Goal: Task Accomplishment & Management: Use online tool/utility

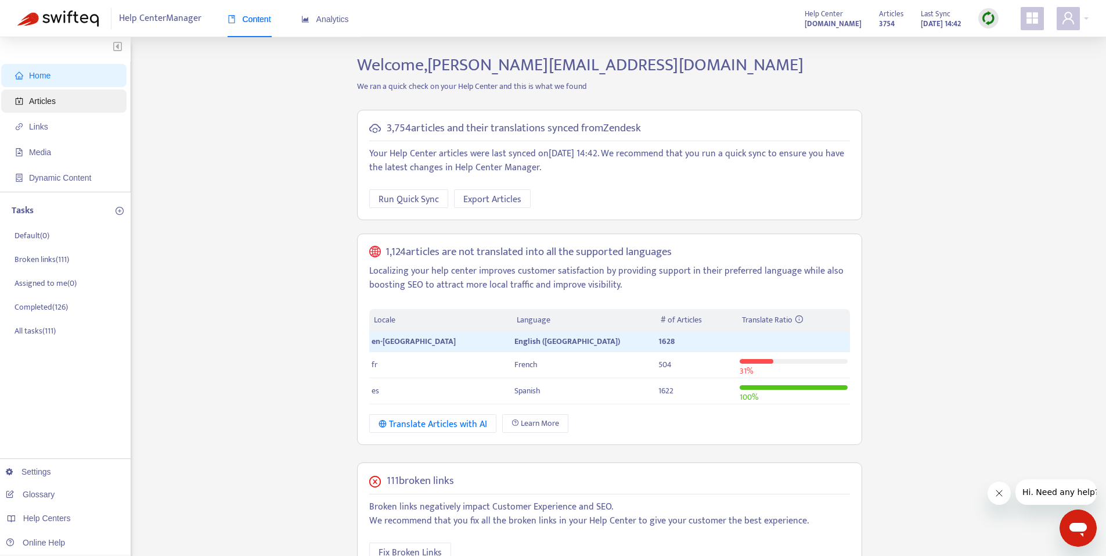
click at [60, 102] on span "Articles" at bounding box center [66, 100] width 102 height 23
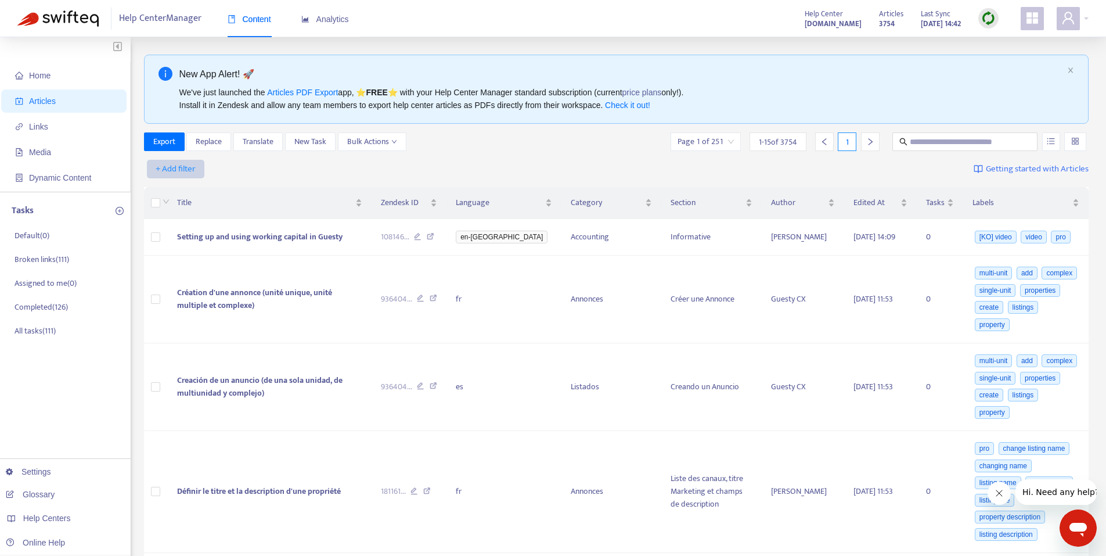
click at [186, 164] on span "+ Add filter" at bounding box center [176, 169] width 40 height 14
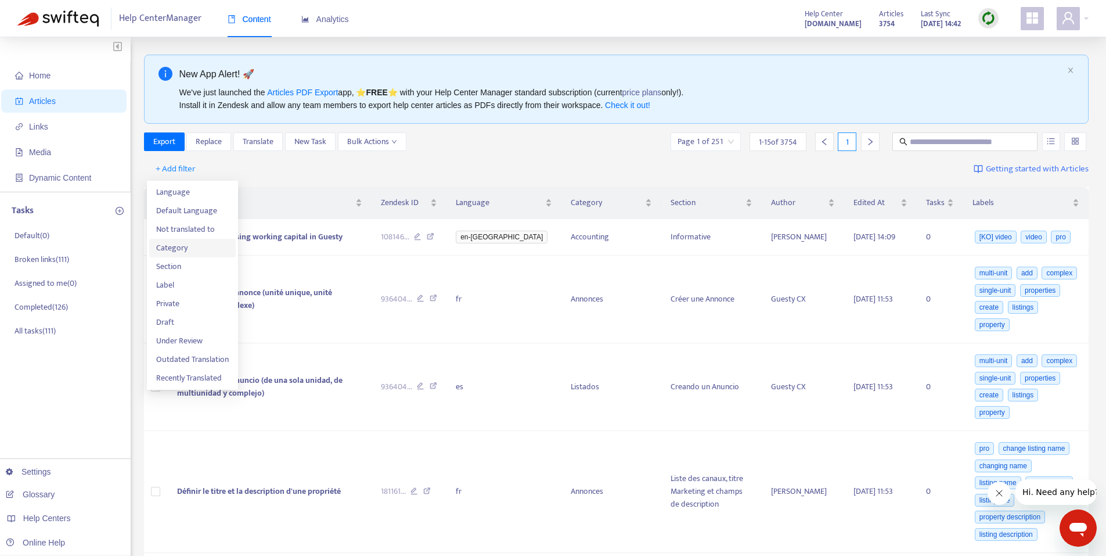
click at [195, 242] on span "Category" at bounding box center [192, 248] width 73 height 13
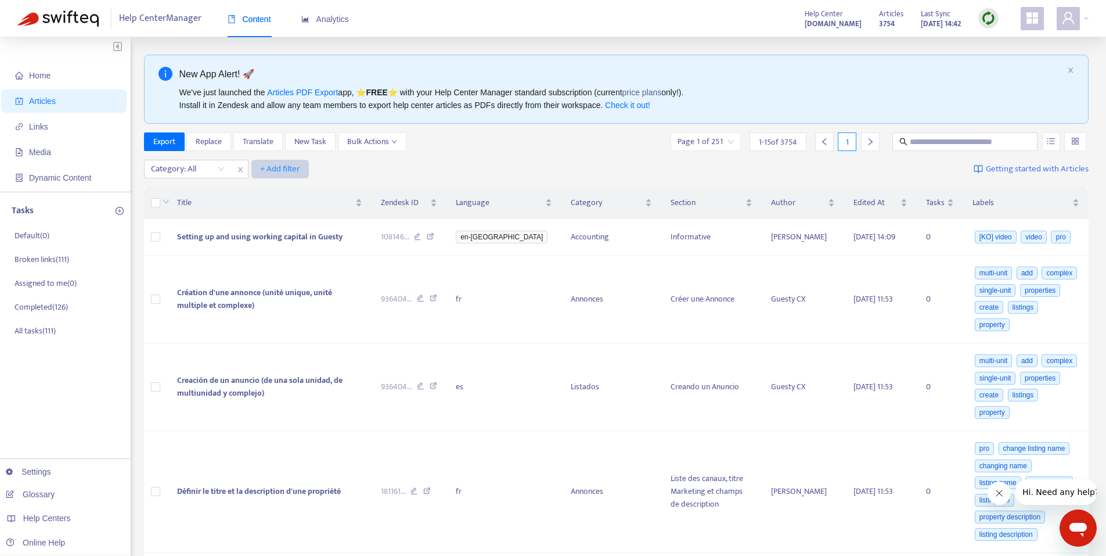
click at [275, 169] on span "+ Add filter" at bounding box center [280, 169] width 40 height 14
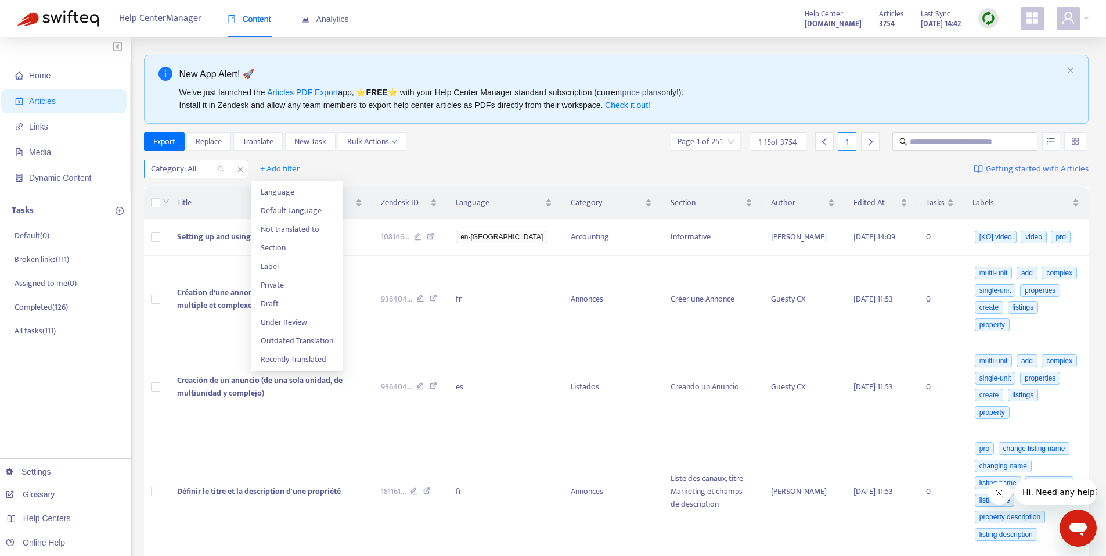
click at [219, 171] on div "Category: All" at bounding box center [188, 168] width 87 height 17
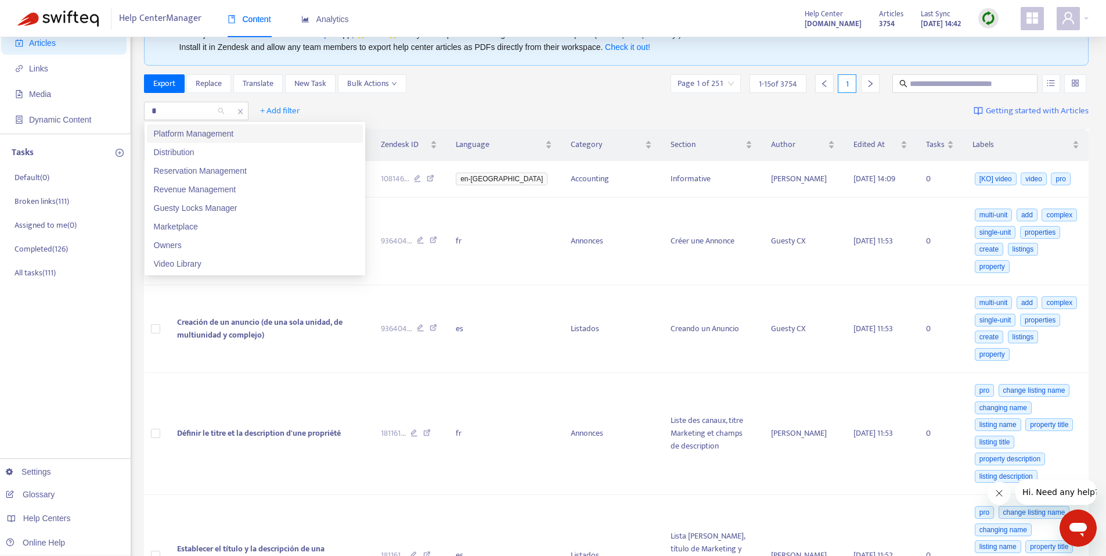
type input "**"
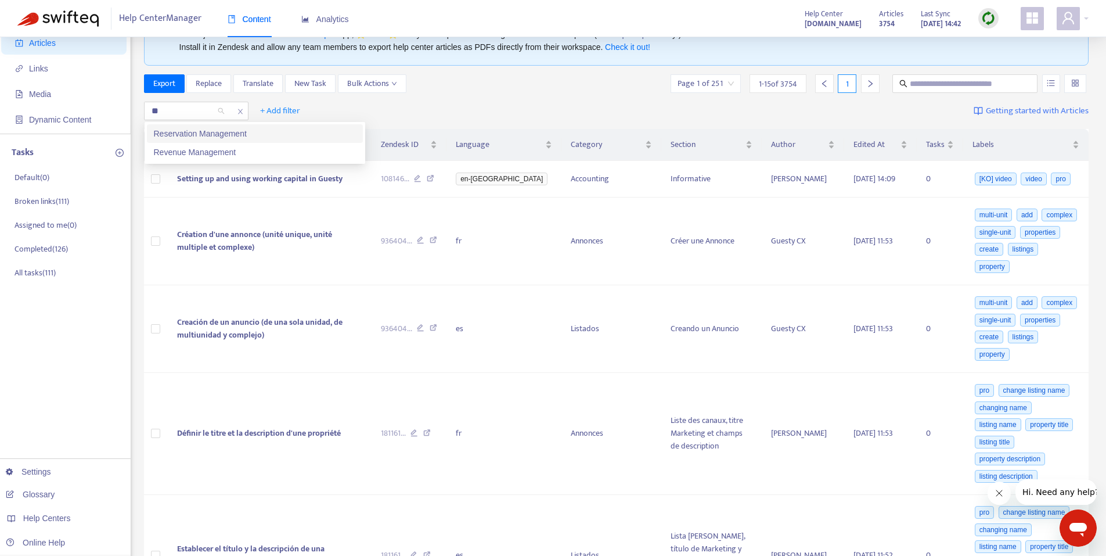
click at [251, 133] on div "Reservation Management" at bounding box center [255, 133] width 202 height 13
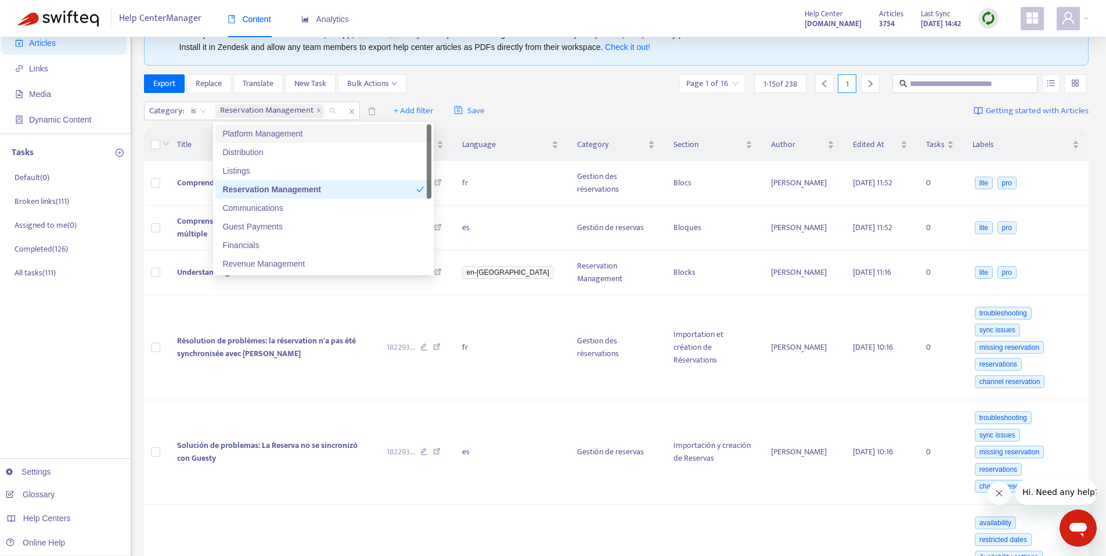
click at [567, 109] on div "Category : is Reservation Management + Add filter Save Getting started with Art…" at bounding box center [616, 111] width 945 height 27
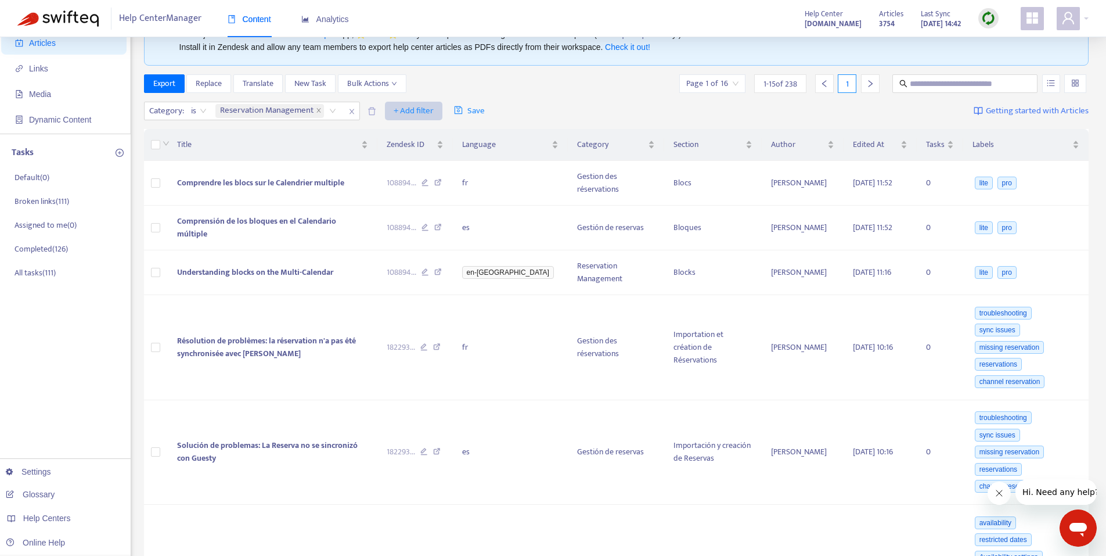
click at [405, 110] on span "+ Add filter" at bounding box center [414, 111] width 40 height 14
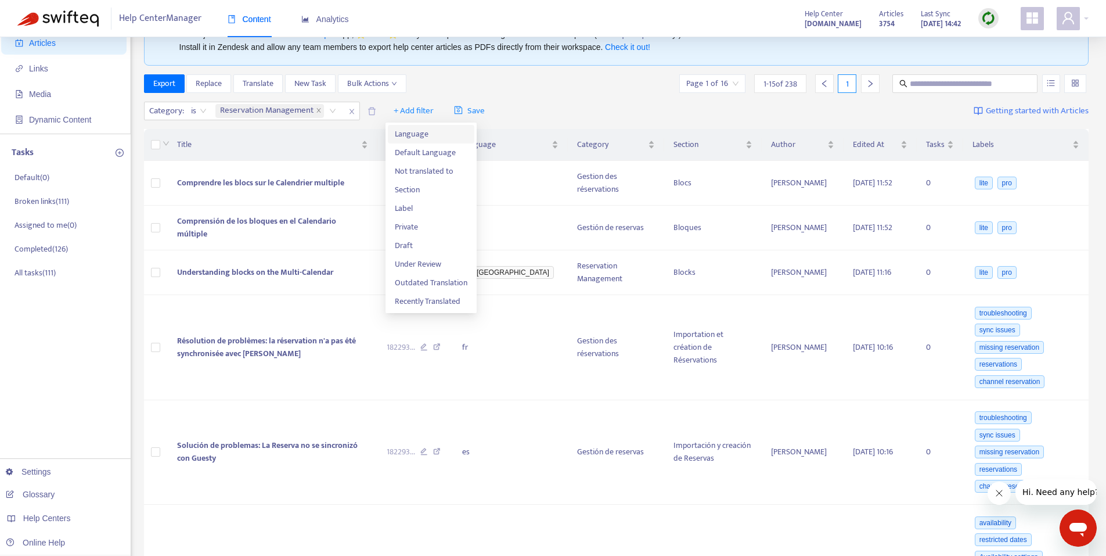
click at [418, 128] on span "Language" at bounding box center [431, 134] width 73 height 13
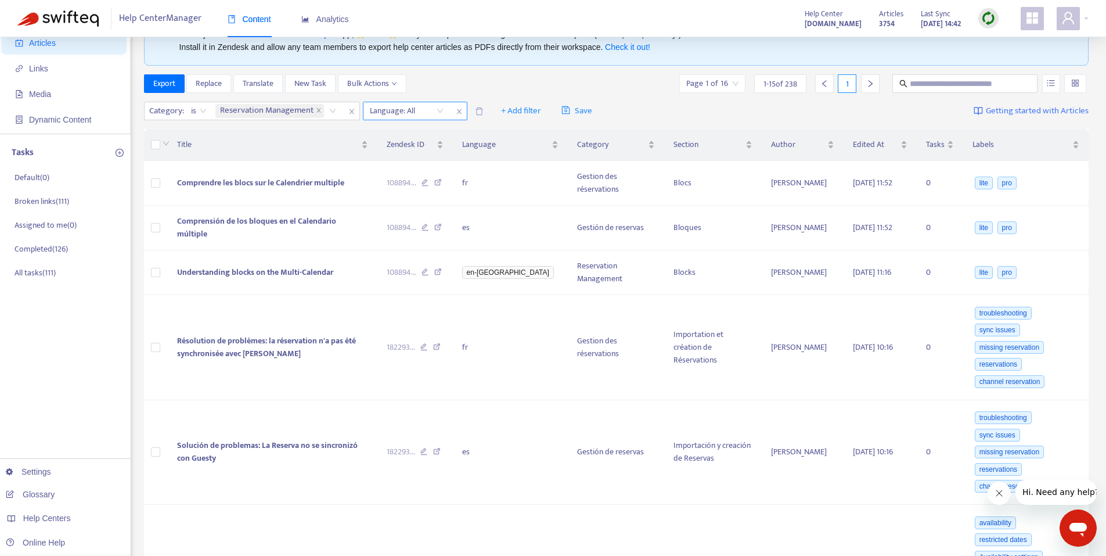
click at [436, 109] on div at bounding box center [401, 111] width 70 height 14
click at [409, 136] on div "en-[GEOGRAPHIC_DATA]" at bounding box center [474, 133] width 202 height 13
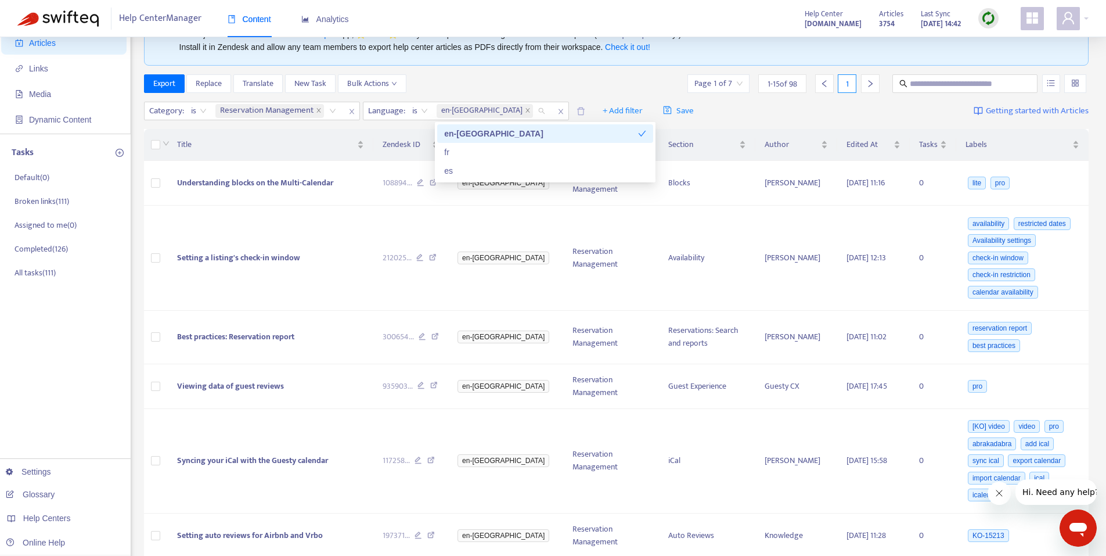
click at [465, 84] on div "Export Replace Translate New Task Bulk Actions Page 1 of 7 1 - 15 of 98 1" at bounding box center [616, 83] width 945 height 19
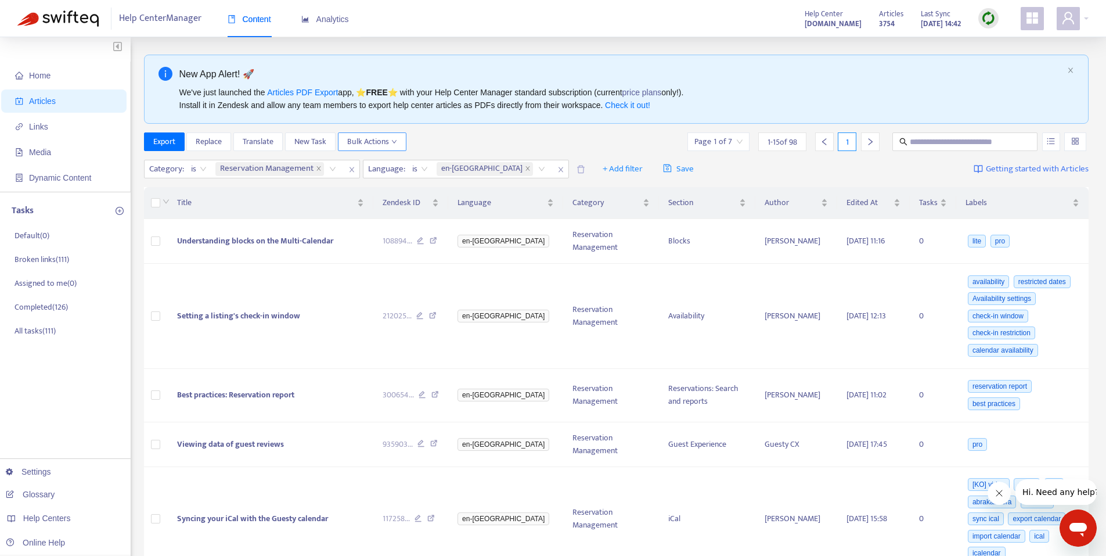
click at [381, 142] on span "Bulk Actions" at bounding box center [372, 141] width 50 height 13
click at [454, 146] on div "Export Replace Translate New Task Bulk Actions Page 1 of 7 1 - 15 of 98 1" at bounding box center [616, 141] width 945 height 19
click at [177, 145] on button "Export" at bounding box center [164, 141] width 41 height 19
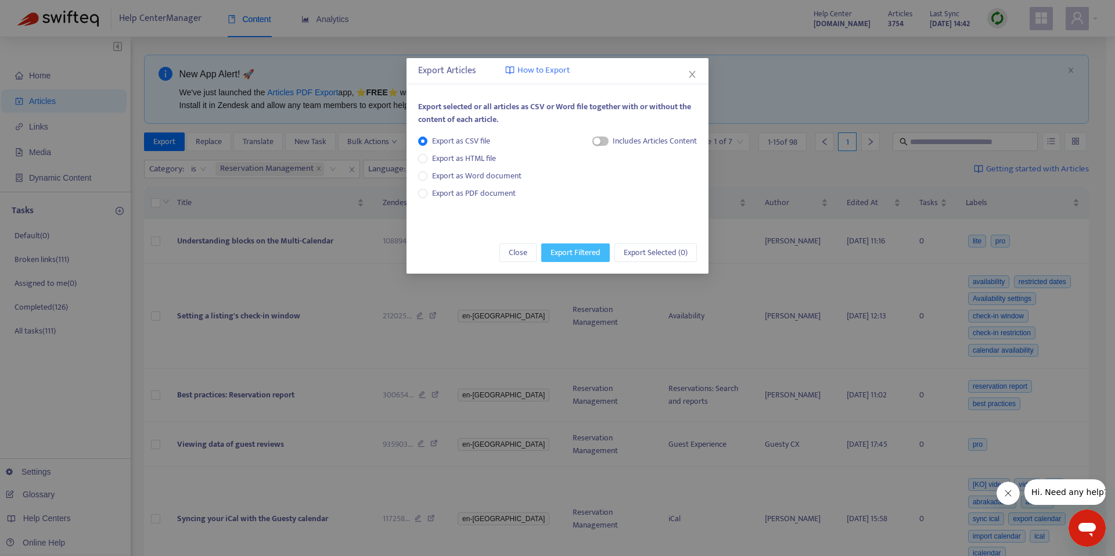
click at [586, 257] on span "Export Filtered" at bounding box center [575, 252] width 50 height 13
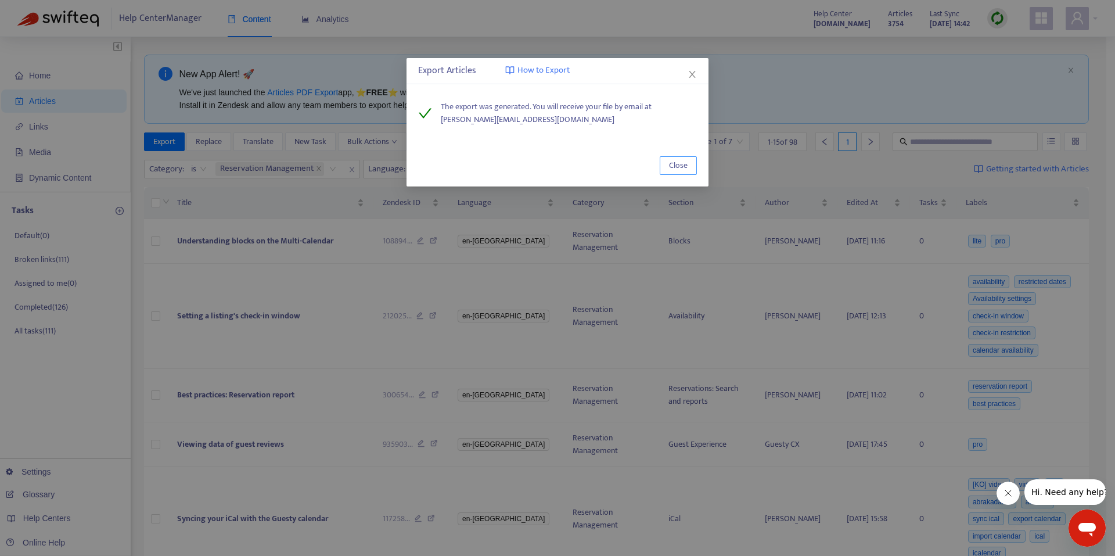
click at [678, 165] on span "Close" at bounding box center [678, 165] width 19 height 13
